Goal: Information Seeking & Learning: Compare options

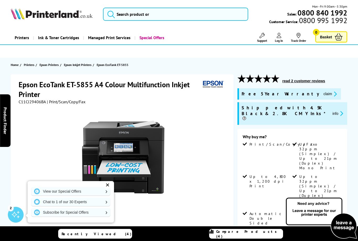
click at [30, 66] on span "Printers" at bounding box center [29, 65] width 10 height 6
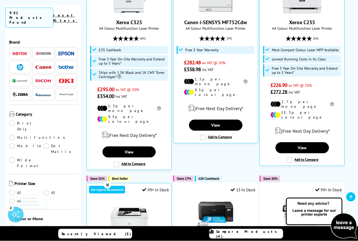
scroll to position [251, 0]
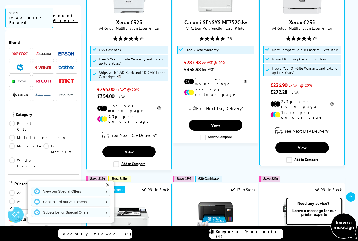
click at [49, 135] on link "Multifunction" at bounding box center [37, 138] width 57 height 6
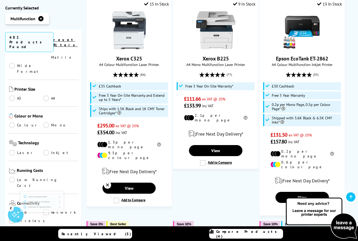
scroll to position [111, 0]
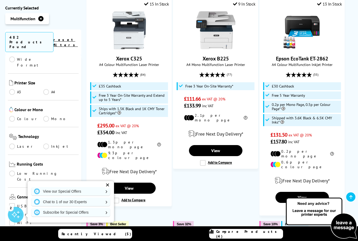
click at [44, 89] on link "A4" at bounding box center [60, 92] width 34 height 6
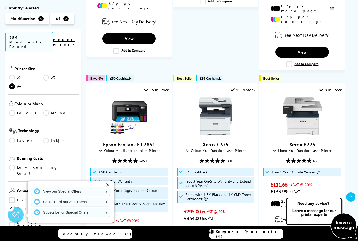
scroll to position [111, 0]
click at [14, 110] on link "Colour" at bounding box center [26, 113] width 34 height 6
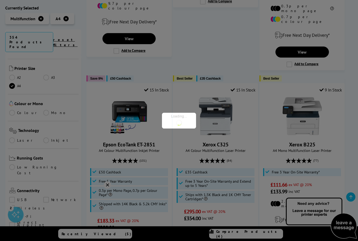
click at [12, 87] on div at bounding box center [179, 120] width 358 height 241
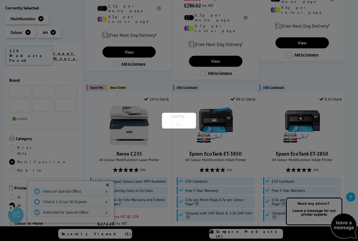
scroll to position [111, 0]
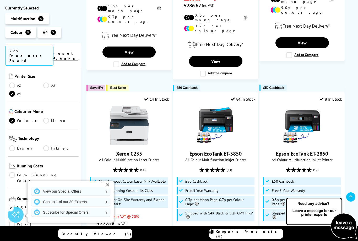
click at [44, 145] on link "Inkjet" at bounding box center [60, 148] width 34 height 6
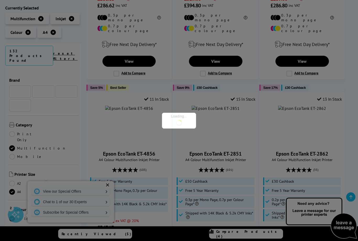
scroll to position [111, 0]
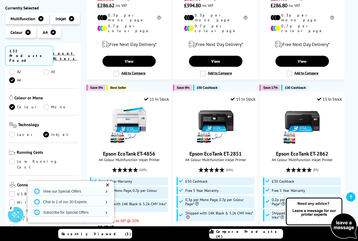
click at [10, 158] on link "Low Running Cost" at bounding box center [43, 164] width 68 height 12
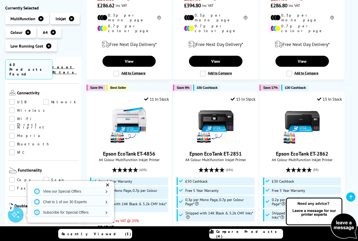
scroll to position [217, 0]
click at [47, 177] on link "Scan" at bounding box center [60, 180] width 34 height 6
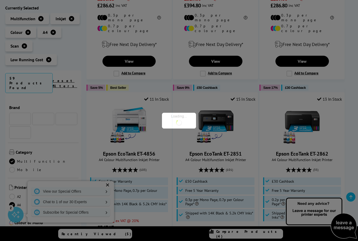
scroll to position [217, 0]
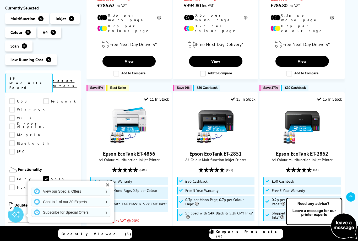
click at [47, 211] on link "Scan" at bounding box center [60, 214] width 34 height 6
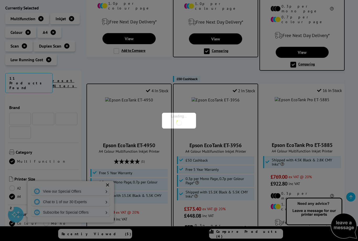
scroll to position [217, 0]
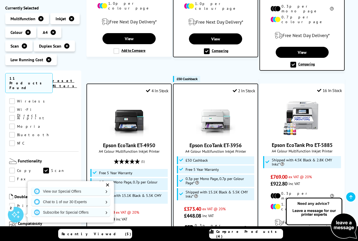
click at [14, 203] on link "Print" at bounding box center [26, 206] width 34 height 6
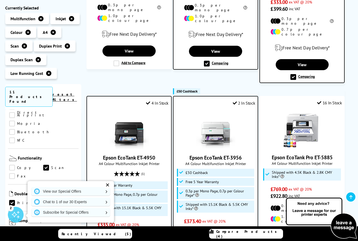
scroll to position [234, 0]
click at [13, 164] on link "Copy" at bounding box center [26, 167] width 34 height 6
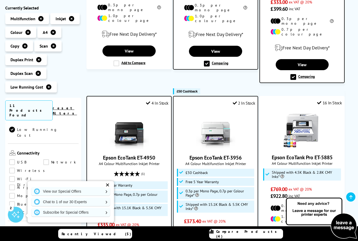
scroll to position [175, 0]
click at [47, 160] on link "Network" at bounding box center [60, 163] width 34 height 6
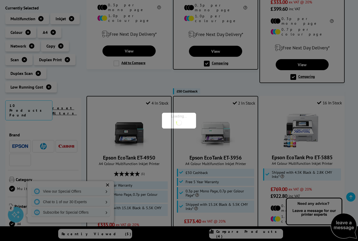
scroll to position [175, 0]
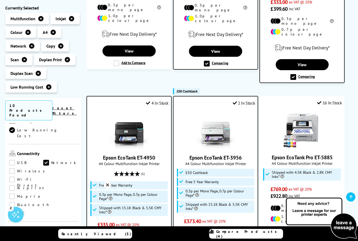
click at [14, 160] on link "USB" at bounding box center [26, 163] width 34 height 6
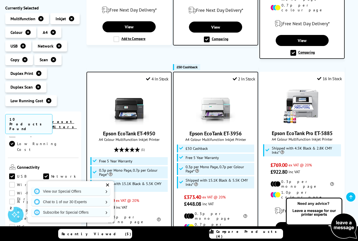
scroll to position [266, 0]
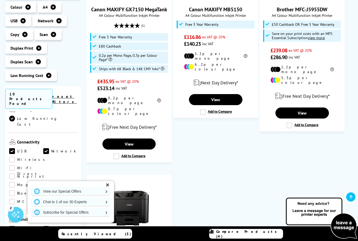
scroll to position [624, 0]
